Goal: Find contact information: Find contact information

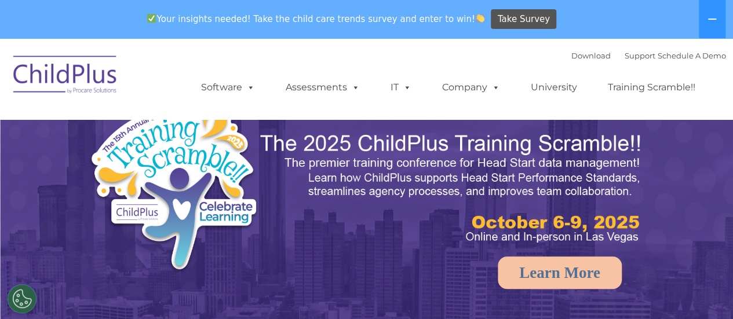
select select "MEDIUM"
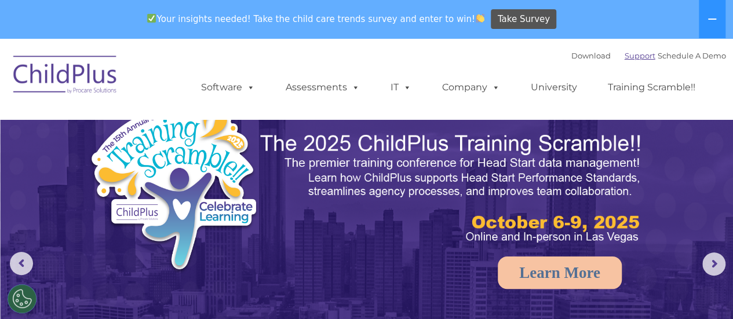
click at [625, 59] on link "Support" at bounding box center [640, 55] width 31 height 9
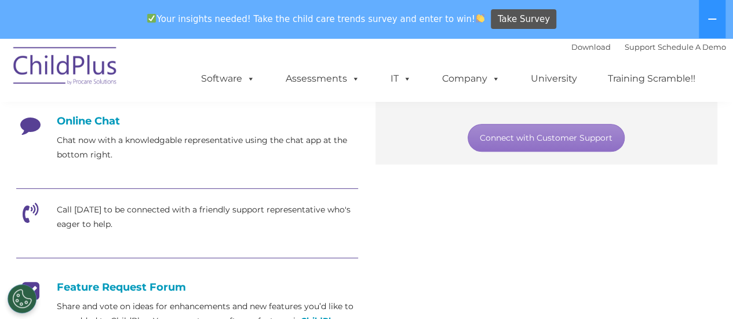
scroll to position [314, 0]
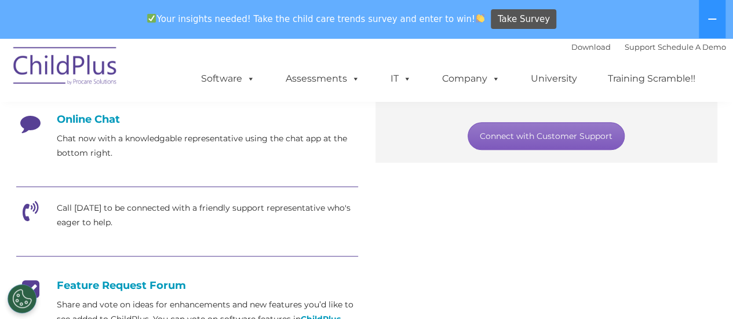
click at [495, 132] on link "Connect with Customer Support" at bounding box center [546, 136] width 157 height 28
click at [525, 141] on link "Connect with Customer Support" at bounding box center [546, 136] width 157 height 28
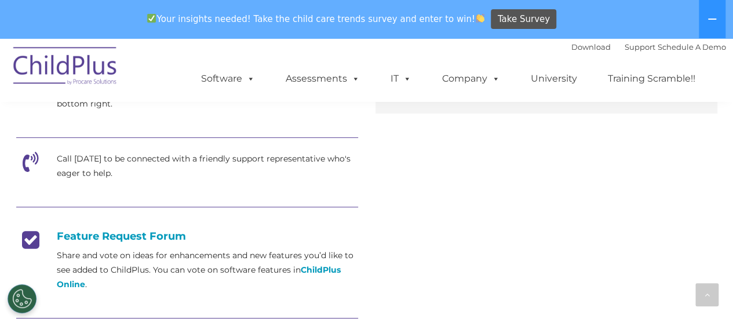
scroll to position [356, 0]
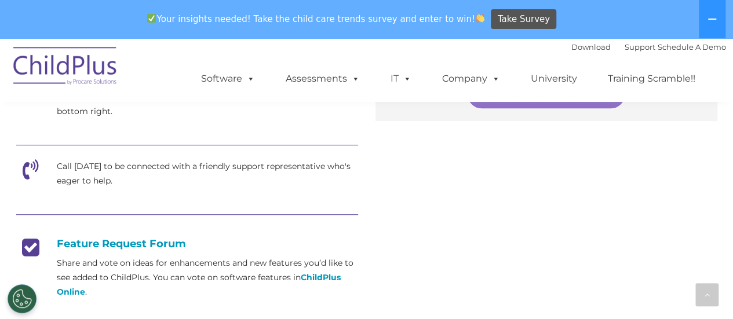
click at [27, 167] on icon at bounding box center [30, 173] width 29 height 29
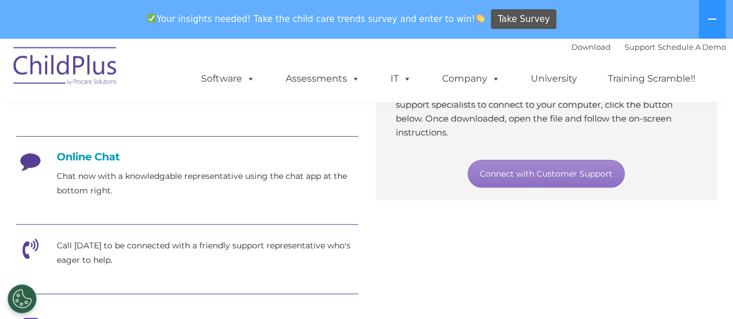
scroll to position [0, 0]
